Goal: Transaction & Acquisition: Download file/media

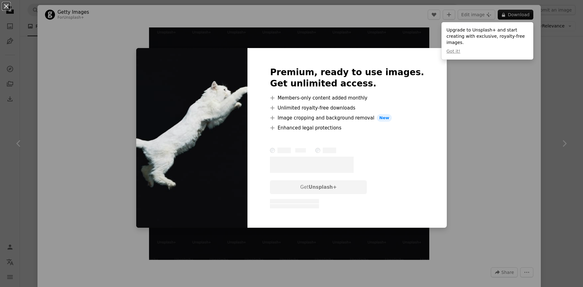
scroll to position [1861, 0]
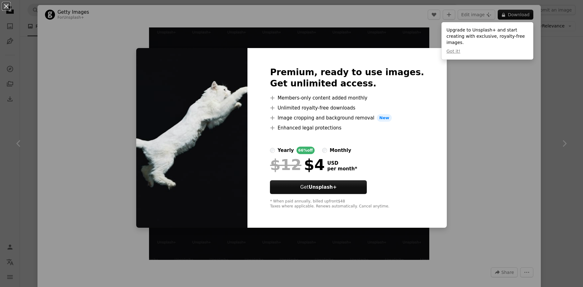
click at [547, 70] on div "An X shape Premium, ready to use images. Get unlimited access. A plus sign Memb…" at bounding box center [291, 143] width 583 height 287
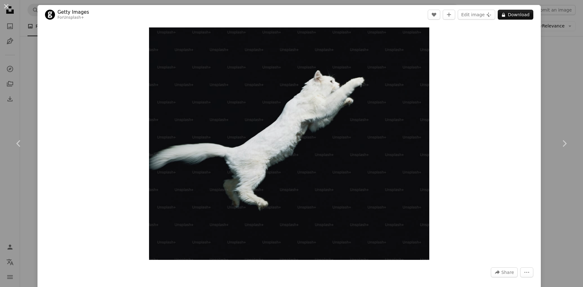
click at [550, 52] on div "An X shape Chevron left Chevron right Getty Images For Unsplash+ A heart A plus…" at bounding box center [291, 143] width 583 height 287
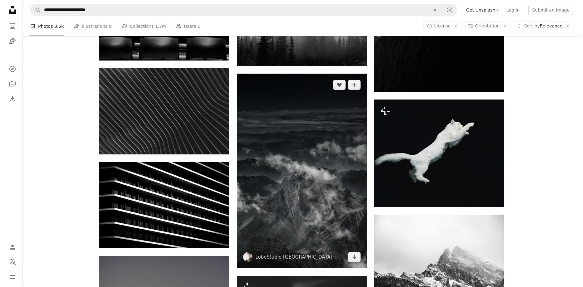
scroll to position [2204, 0]
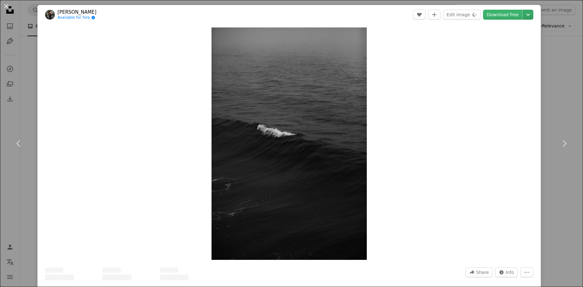
click at [528, 15] on icon "Choose download size" at bounding box center [528, 15] width 4 height 2
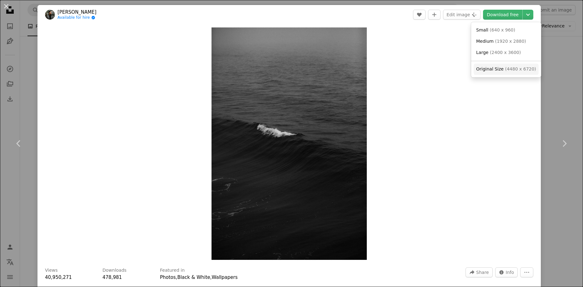
click at [494, 68] on span "Original Size" at bounding box center [489, 69] width 27 height 5
